Goal: Obtain resource: Obtain resource

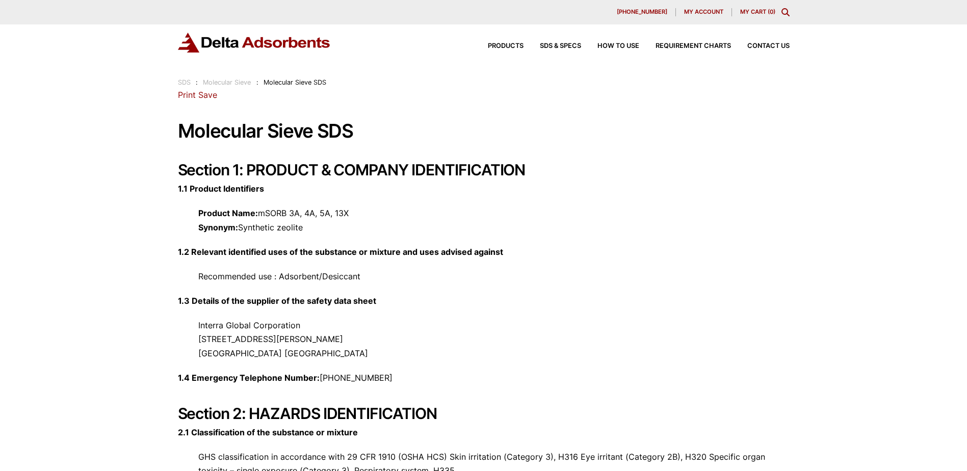
click at [202, 95] on link "Save" at bounding box center [207, 95] width 19 height 10
click at [546, 44] on span "SDS & SPECS" at bounding box center [560, 46] width 41 height 7
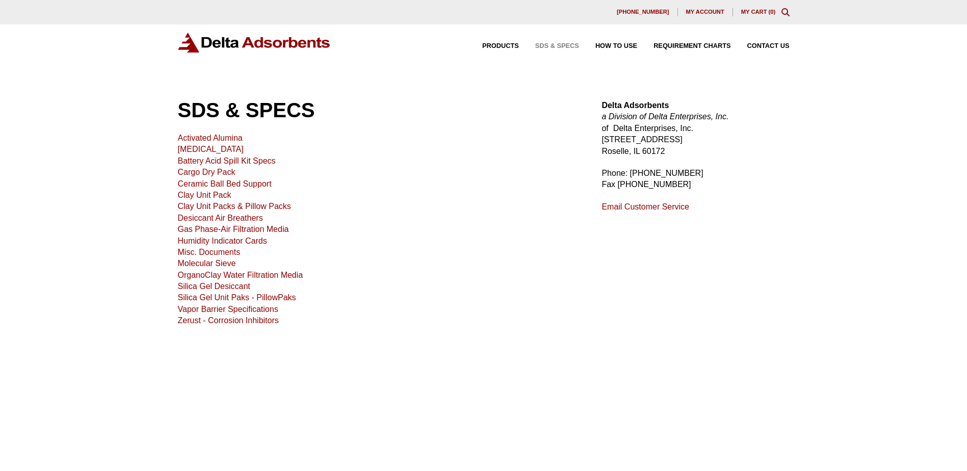
click at [211, 260] on link "Molecular Sieve" at bounding box center [207, 263] width 58 height 9
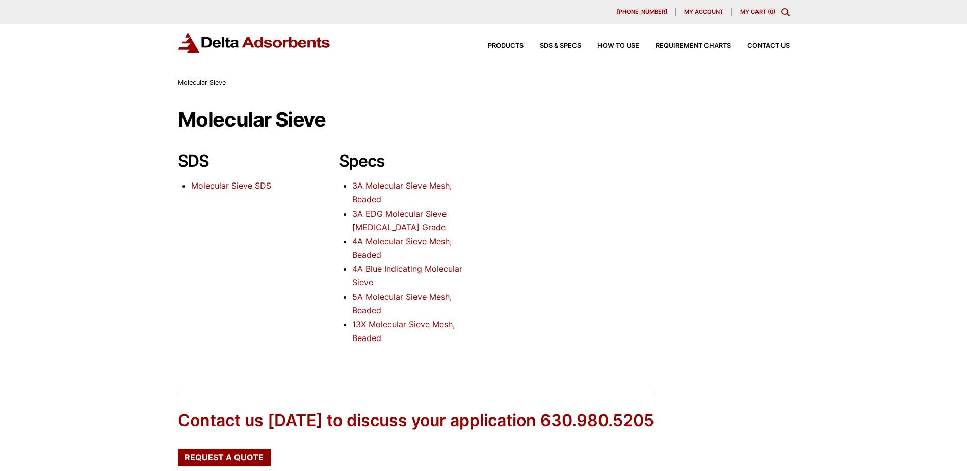
click at [228, 184] on link "Molecular Sieve SDS" at bounding box center [231, 185] width 80 height 10
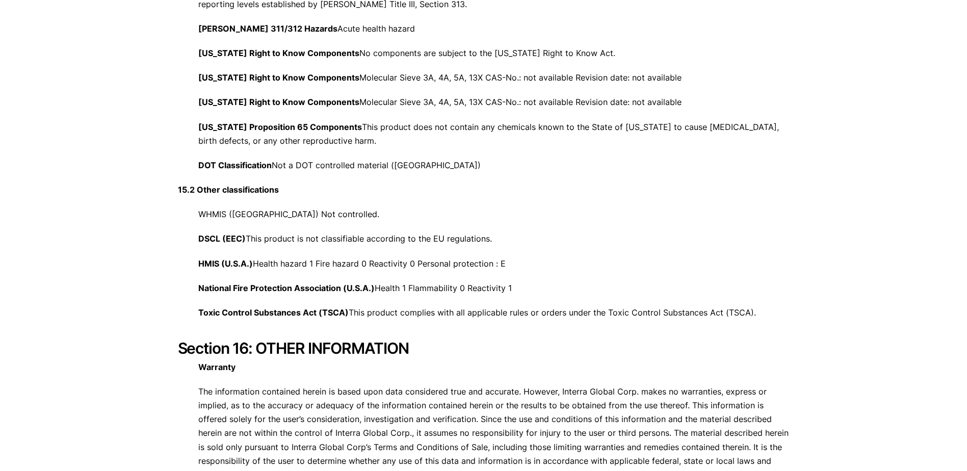
scroll to position [3778, 0]
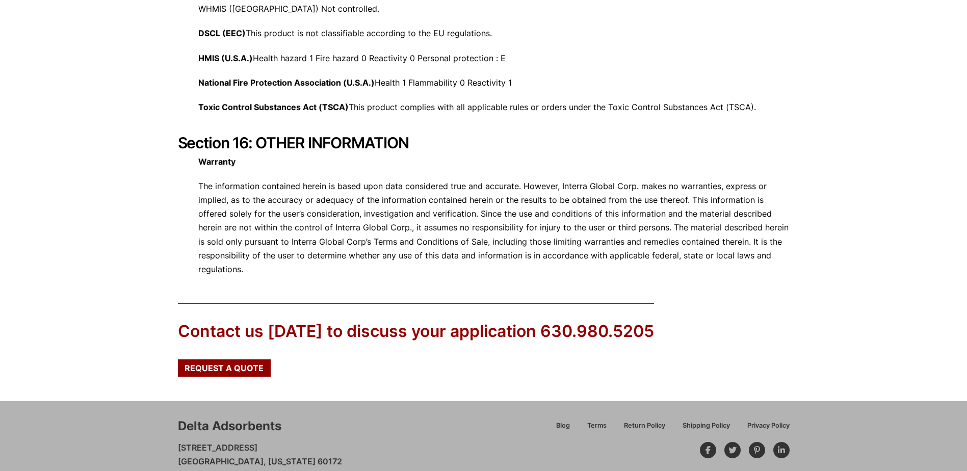
click at [405, 418] on div "Delta Adsorbents 28 Congress Circle W. Roselle, Illinois 60172 630.980.5205 cus…" at bounding box center [341, 457] width 327 height 79
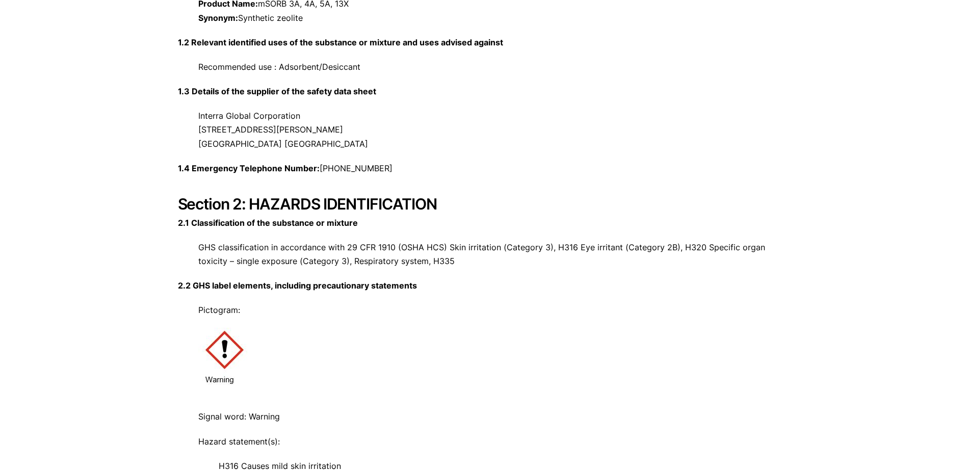
scroll to position [0, 0]
